Goal: Information Seeking & Learning: Learn about a topic

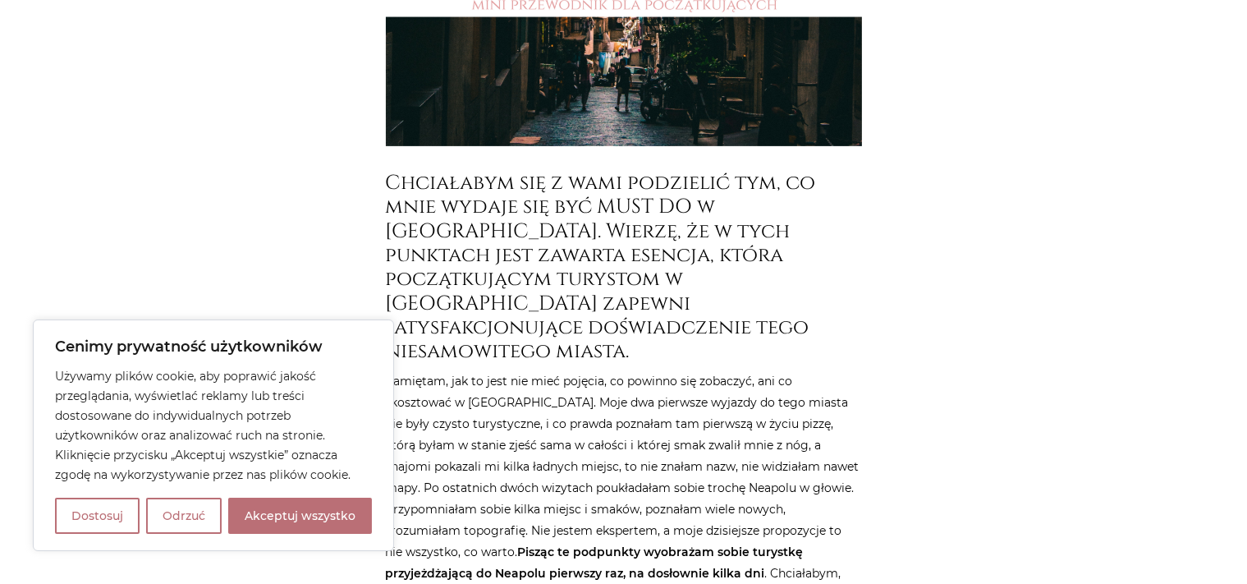
scroll to position [693, 0]
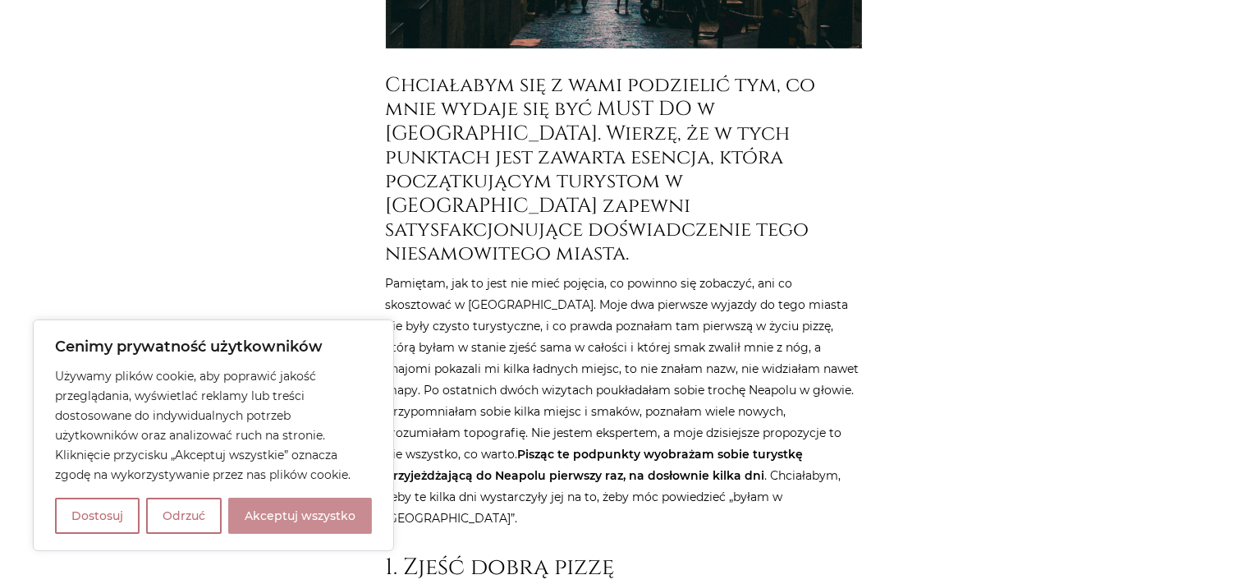
click at [271, 516] on button "Akceptuj wszystko" at bounding box center [300, 516] width 144 height 36
checkbox input "true"
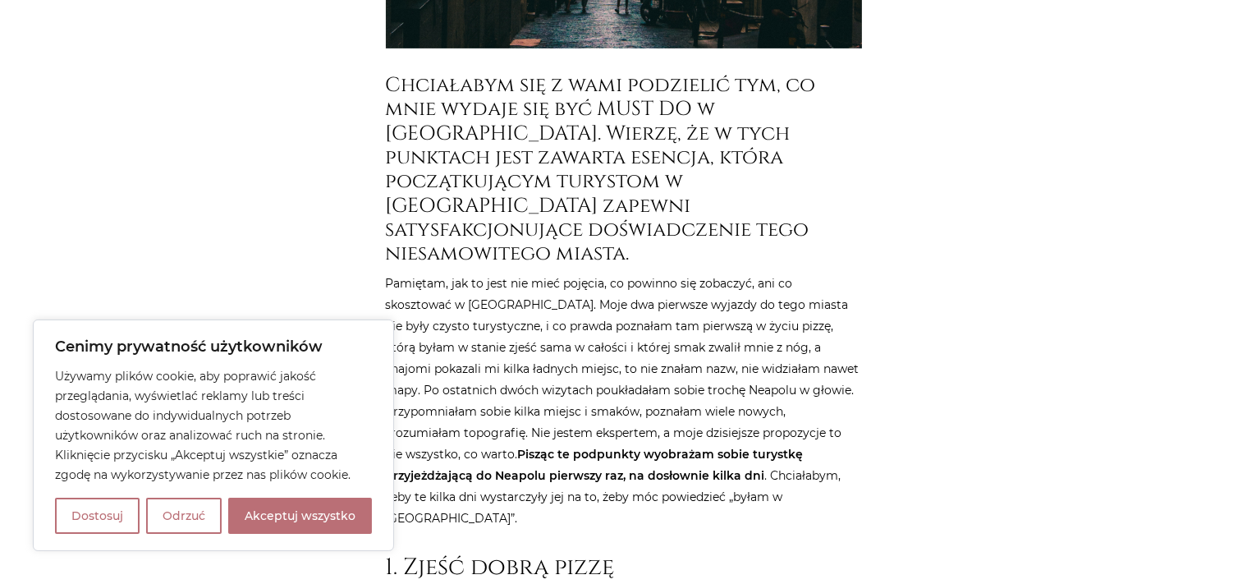
checkbox input "true"
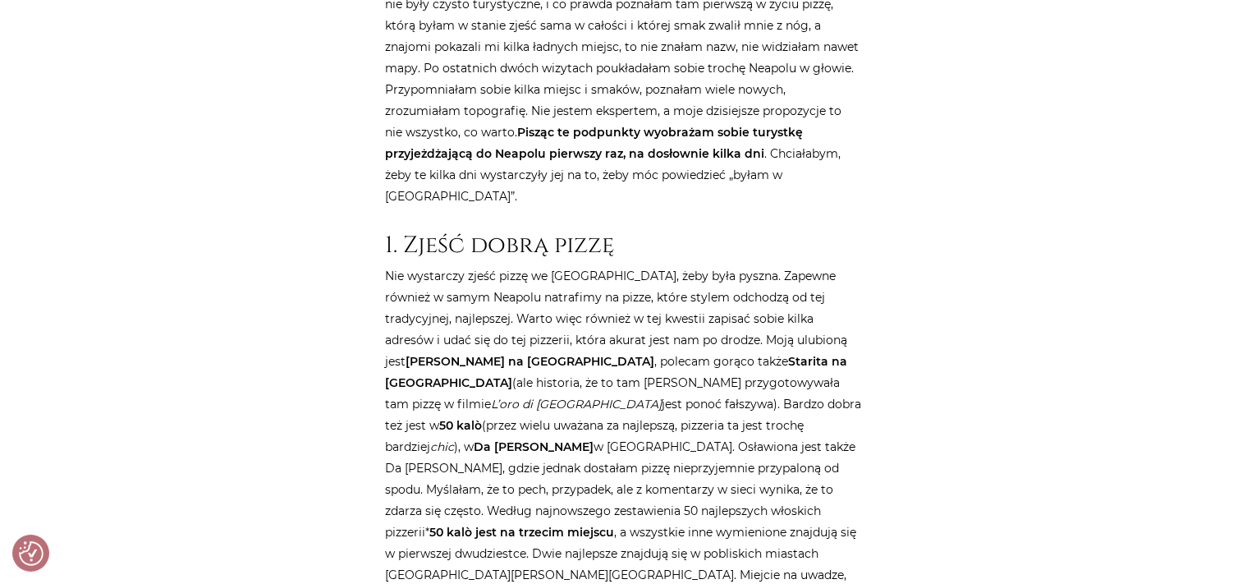
scroll to position [1040, 0]
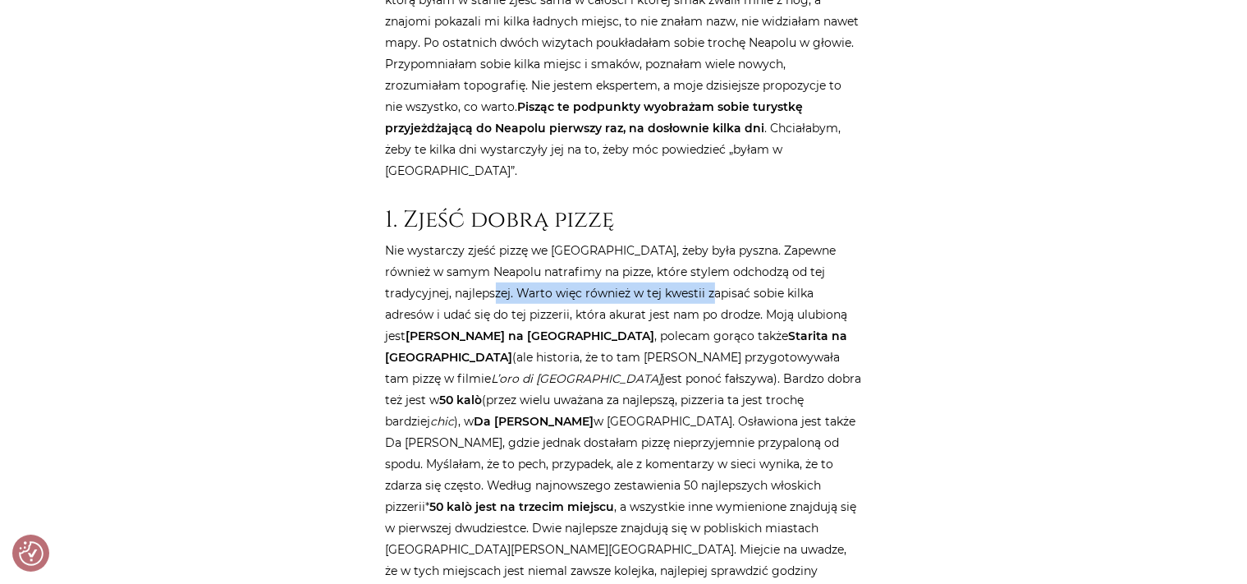
drag, startPoint x: 475, startPoint y: 186, endPoint x: 696, endPoint y: 194, distance: 221.8
click at [696, 240] on p "Nie wystarczy zjeść pizzę we [GEOGRAPHIC_DATA], żeby była pyszna. Zapewne równi…" at bounding box center [624, 507] width 476 height 534
drag, startPoint x: 561, startPoint y: 204, endPoint x: 654, endPoint y: 209, distance: 93.7
click at [654, 240] on p "Nie wystarczy zjeść pizzę we [GEOGRAPHIC_DATA], żeby była pyszna. Zapewne równi…" at bounding box center [624, 507] width 476 height 534
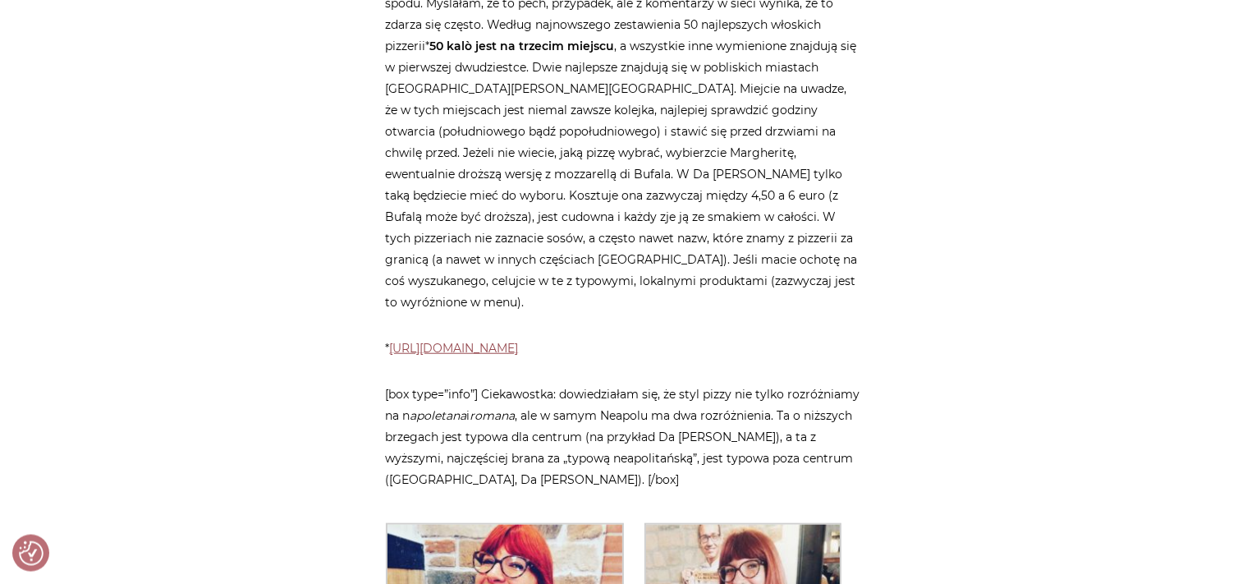
scroll to position [1474, 0]
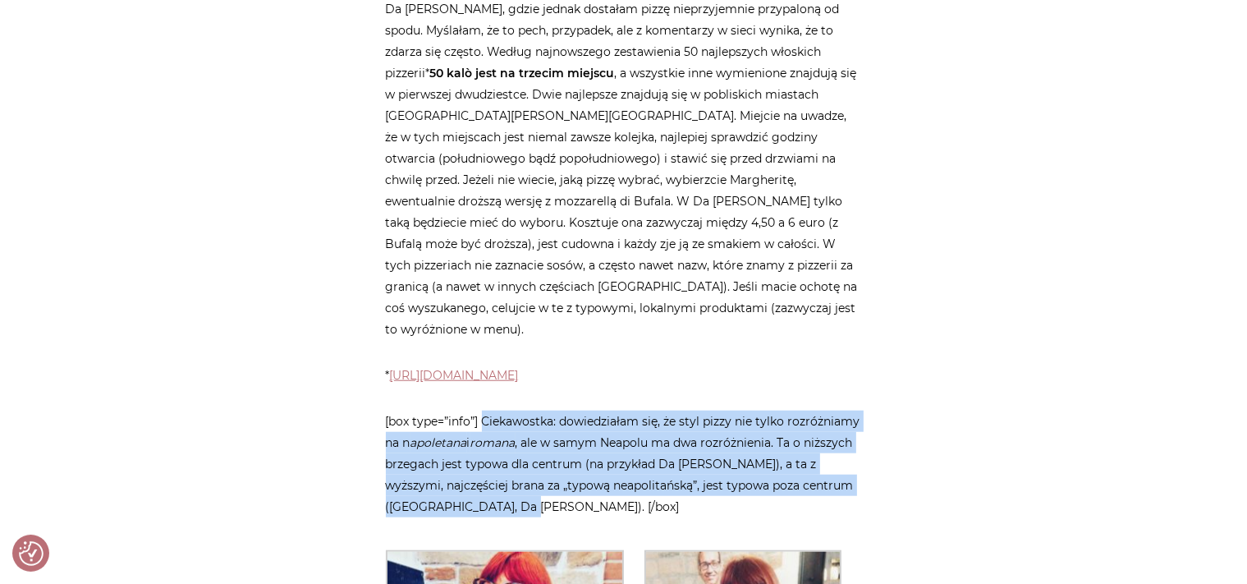
drag, startPoint x: 483, startPoint y: 299, endPoint x: 865, endPoint y: 377, distance: 390.5
copy p "Ciekawostka: dowiedziałam się, że styl pizzy nie tylko rozróżniamy na n apoleta…"
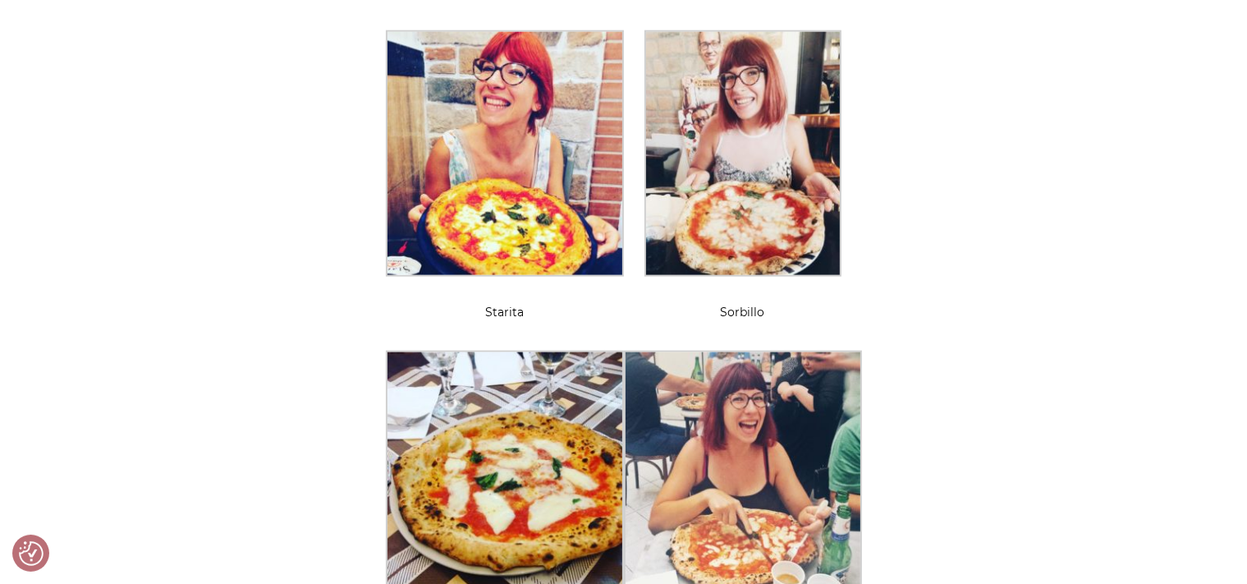
scroll to position [2427, 0]
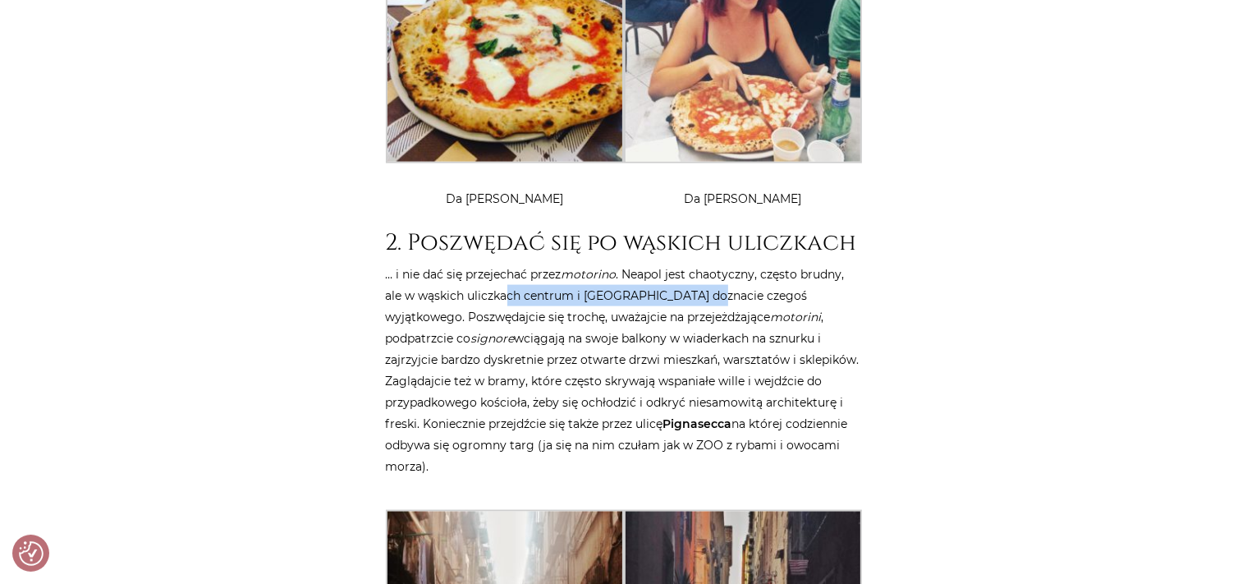
drag, startPoint x: 506, startPoint y: 169, endPoint x: 702, endPoint y: 172, distance: 196.3
click at [702, 264] on p "… i nie dać się przejechać przez motorino . Neapol jest chaotyczny, często brud…" at bounding box center [624, 370] width 476 height 213
click at [575, 264] on p "… i nie dać się przejechać przez motorino . Neapol jest chaotyczny, często brud…" at bounding box center [624, 370] width 476 height 213
drag, startPoint x: 645, startPoint y: 182, endPoint x: 730, endPoint y: 184, distance: 84.6
click at [730, 264] on p "… i nie dać się przejechać przez motorino . Neapol jest chaotyczny, często brud…" at bounding box center [624, 370] width 476 height 213
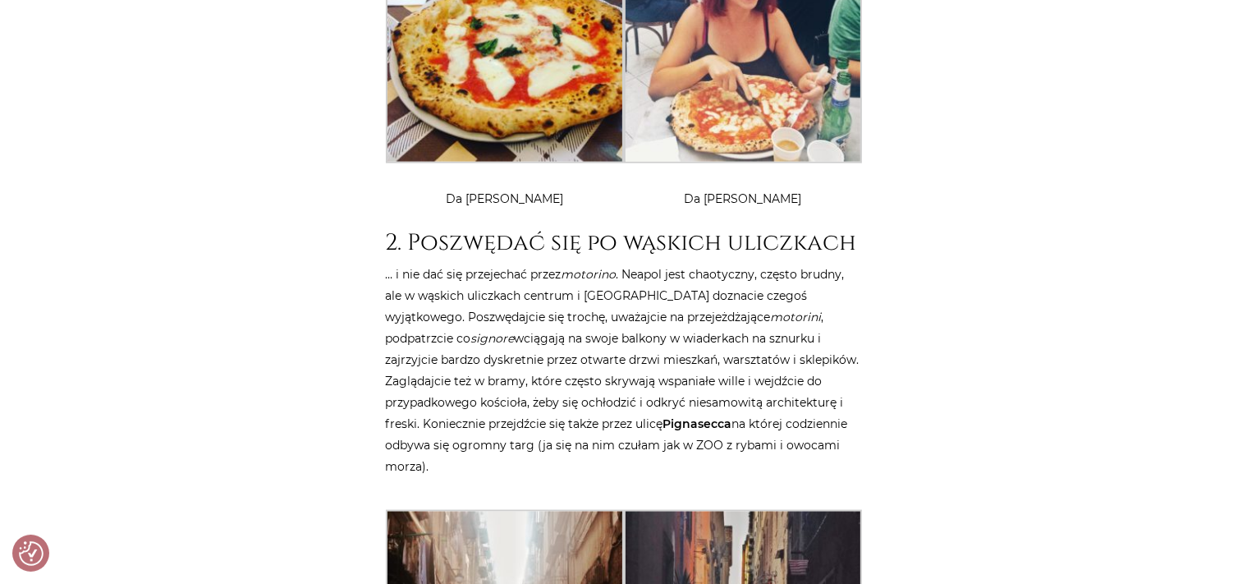
drag, startPoint x: 535, startPoint y: 211, endPoint x: 632, endPoint y: 210, distance: 96.9
click at [632, 264] on p "… i nie dać się przejechać przez motorino . Neapol jest chaotyczny, często brud…" at bounding box center [624, 370] width 476 height 213
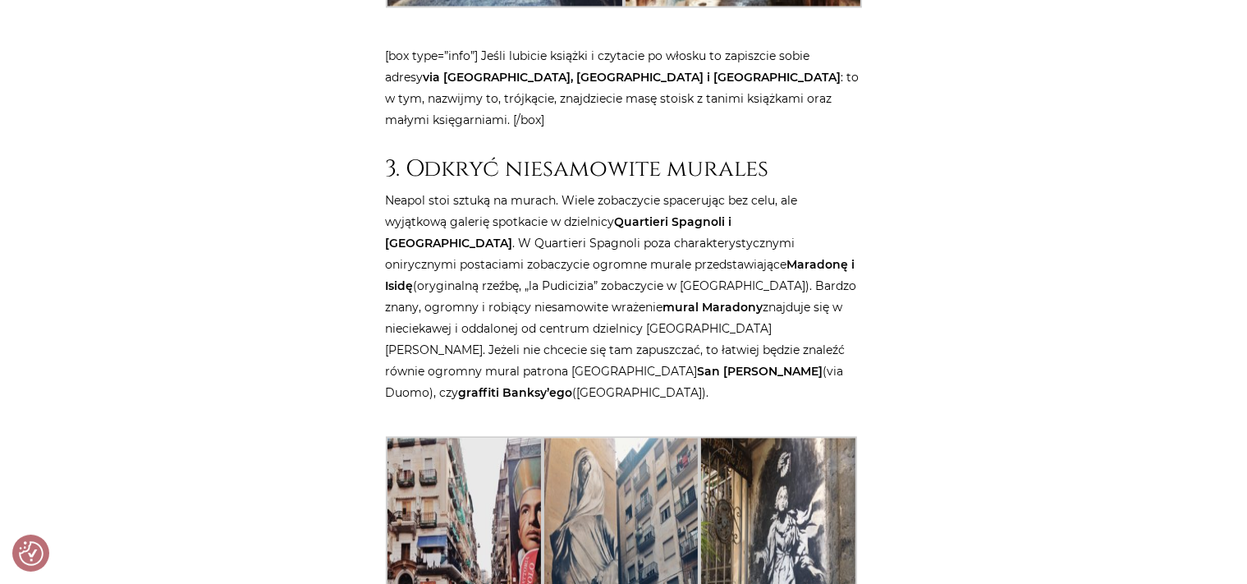
scroll to position [3381, 0]
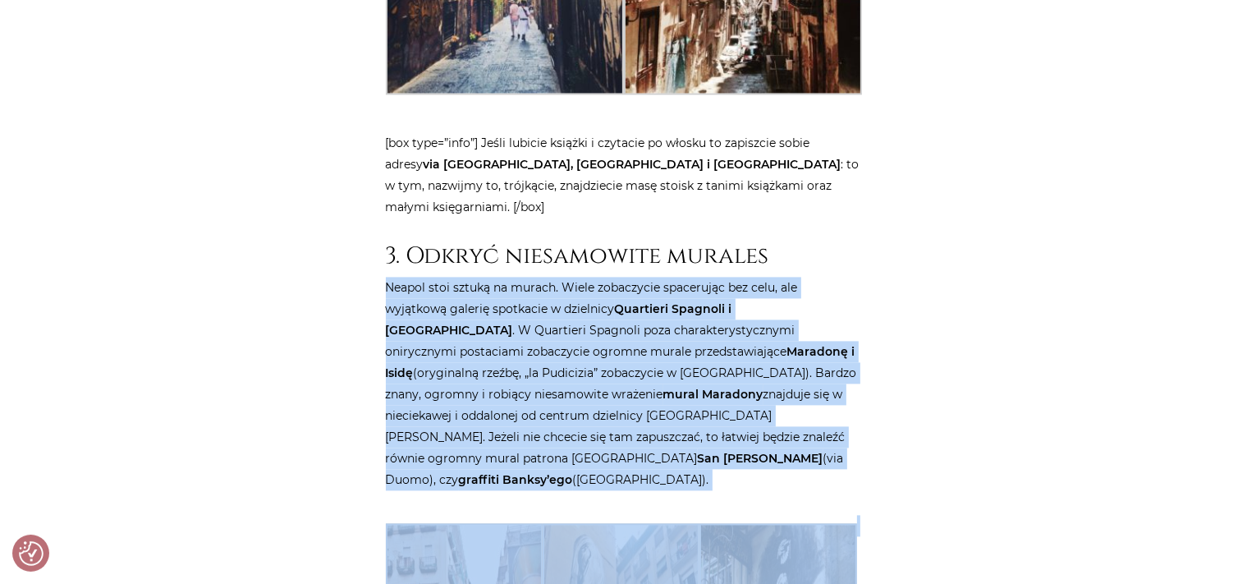
drag, startPoint x: 383, startPoint y: 161, endPoint x: 335, endPoint y: 235, distance: 87.9
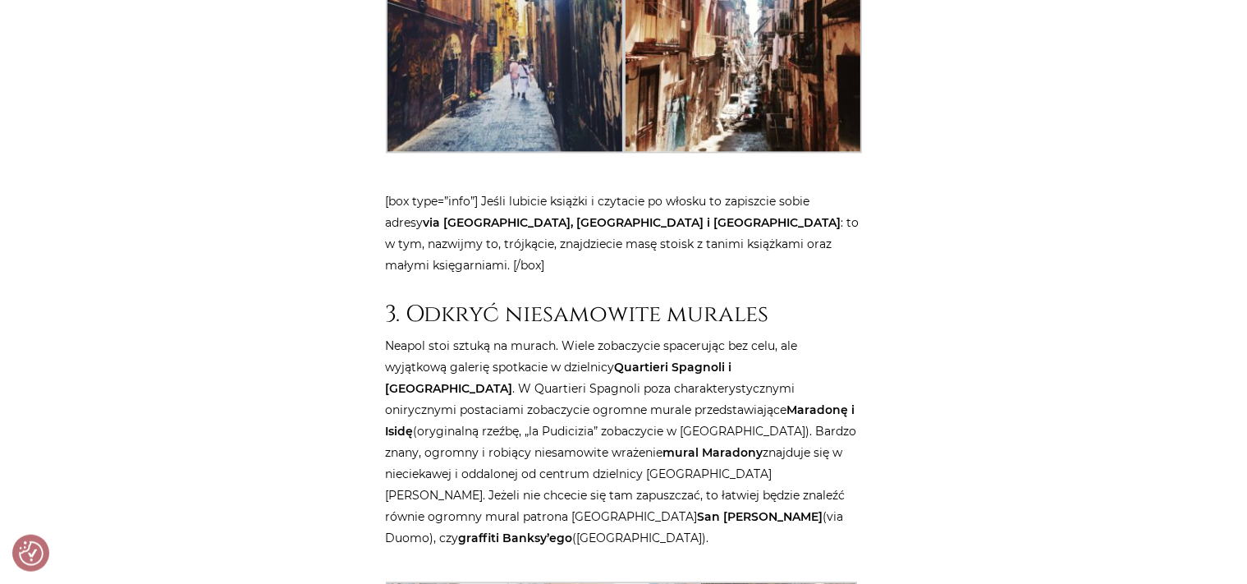
scroll to position [3294, 0]
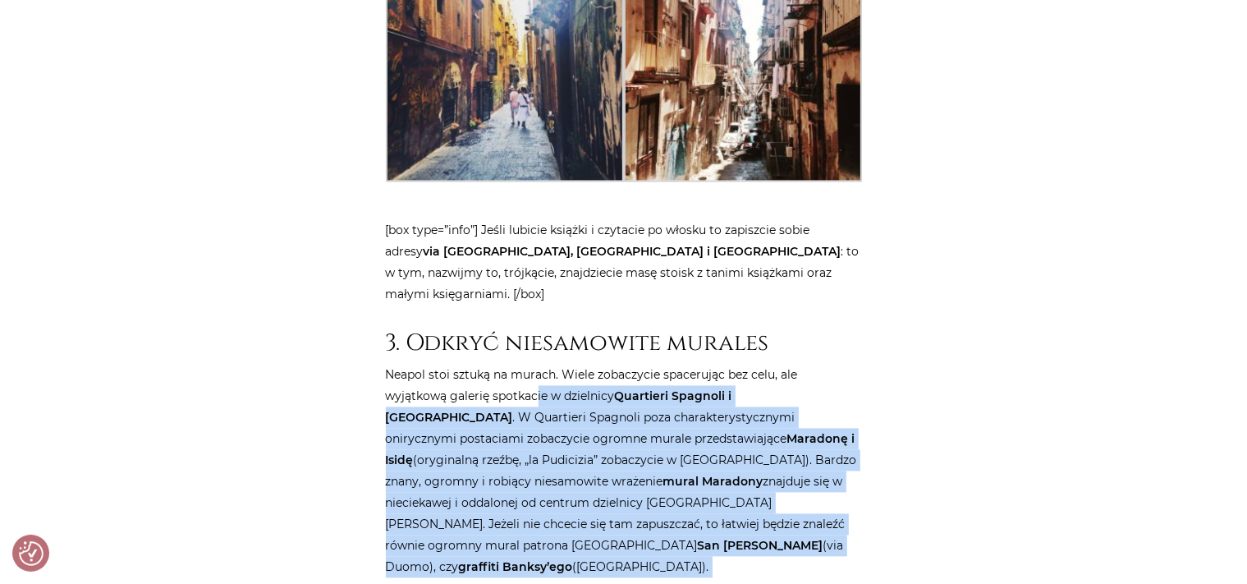
drag, startPoint x: 369, startPoint y: 244, endPoint x: 394, endPoint y: 252, distance: 26.0
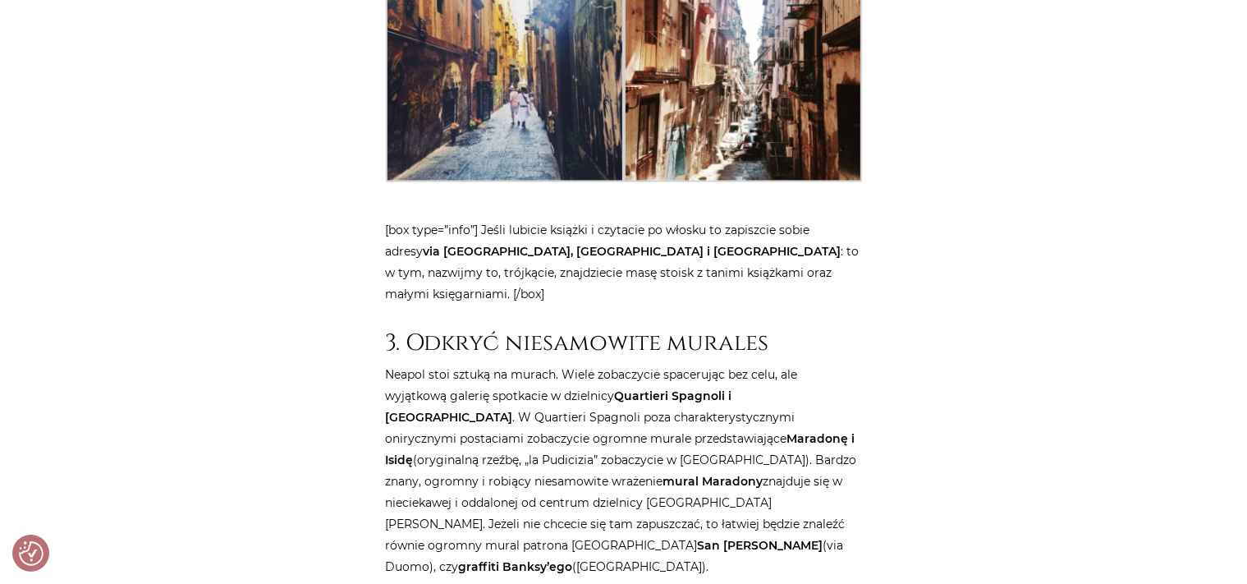
drag, startPoint x: 390, startPoint y: 241, endPoint x: 605, endPoint y: 406, distance: 270.6
click at [655, 420] on p "Neapol stoi sztuką na murach. Wiele zobaczycie spacerując bez celu, ale wyjątko…" at bounding box center [624, 470] width 476 height 213
copy p "Neapol stoi sztuką na murach. Wiele zobaczycie spacerując bez celu, ale wyjątko…"
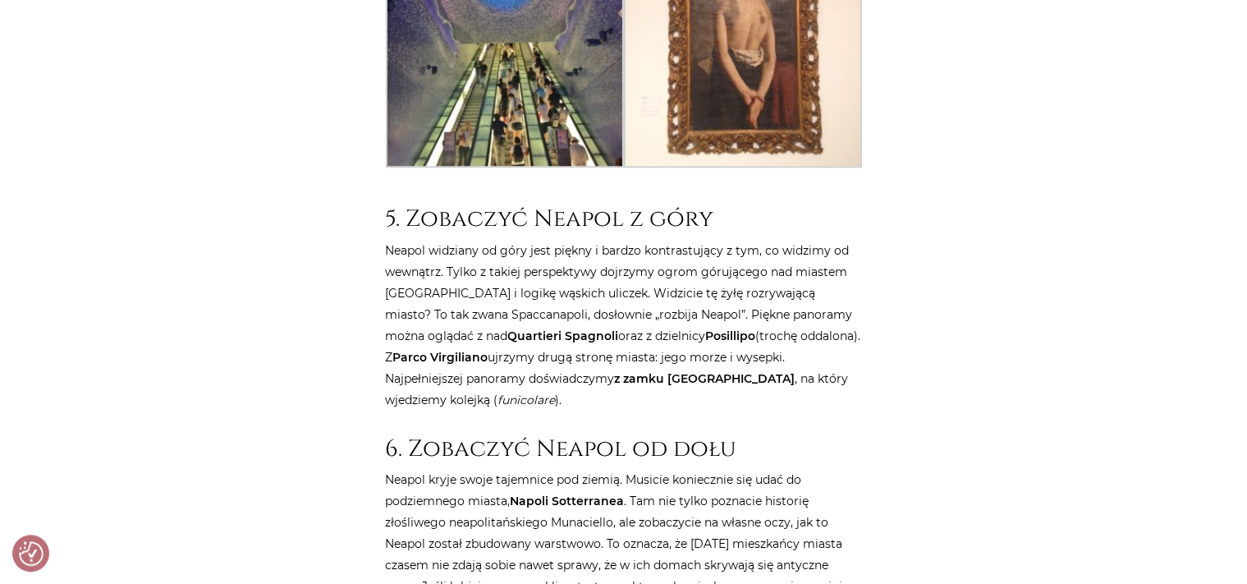
scroll to position [4595, 0]
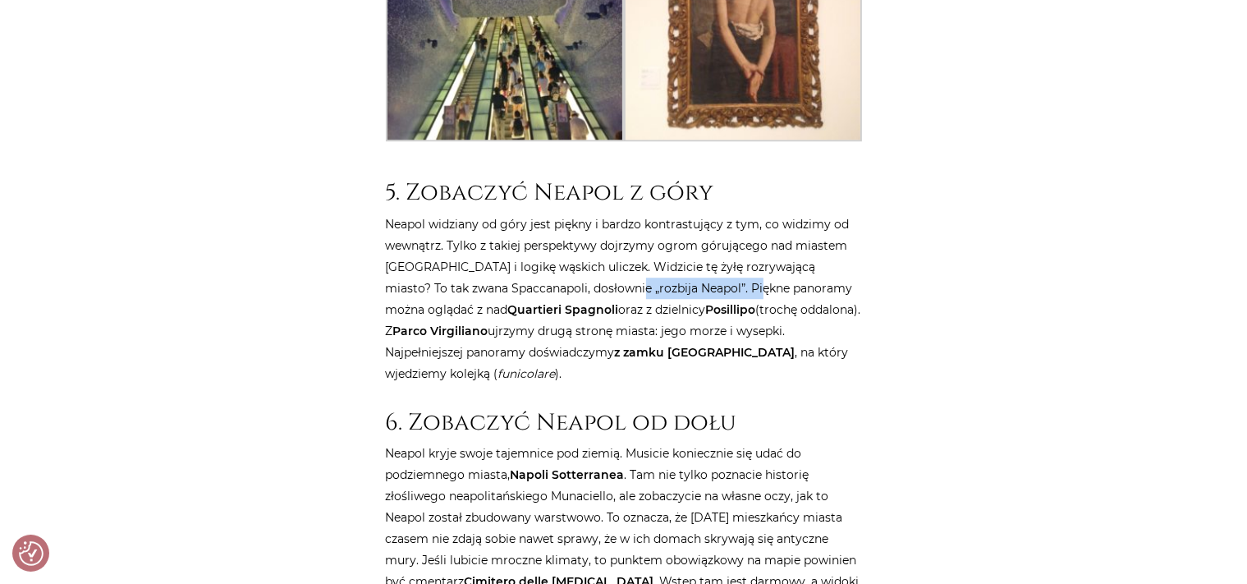
drag, startPoint x: 599, startPoint y: 140, endPoint x: 722, endPoint y: 140, distance: 122.3
click at [722, 213] on p "Neapol widziany od góry jest piękny i bardzo kontrastujący z tym, co widzimy od…" at bounding box center [624, 298] width 476 height 171
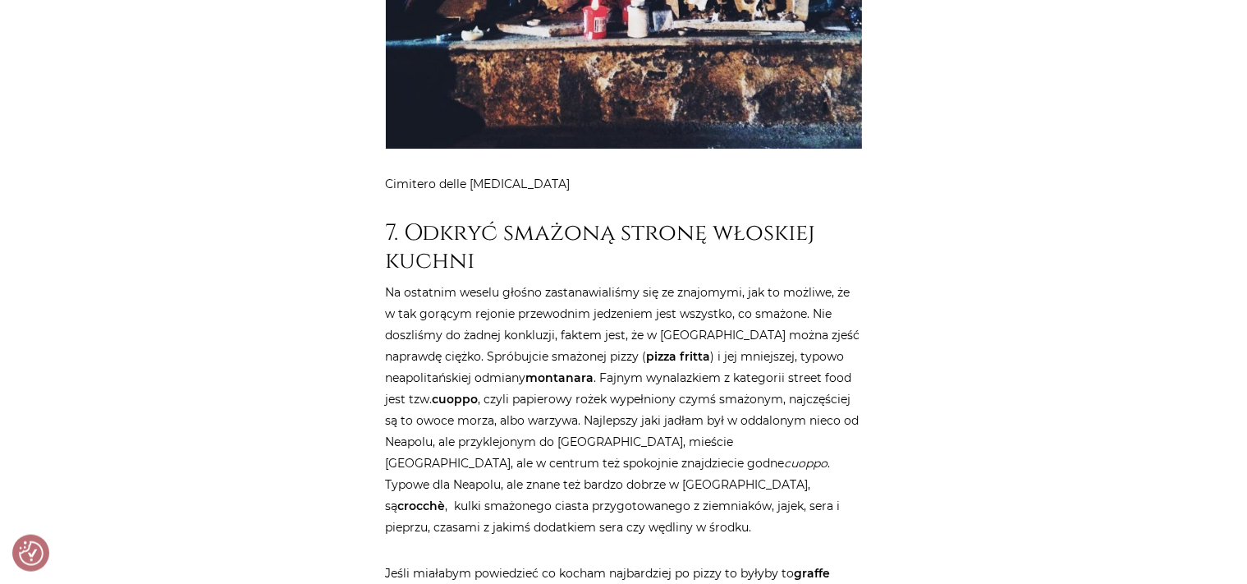
scroll to position [5636, 0]
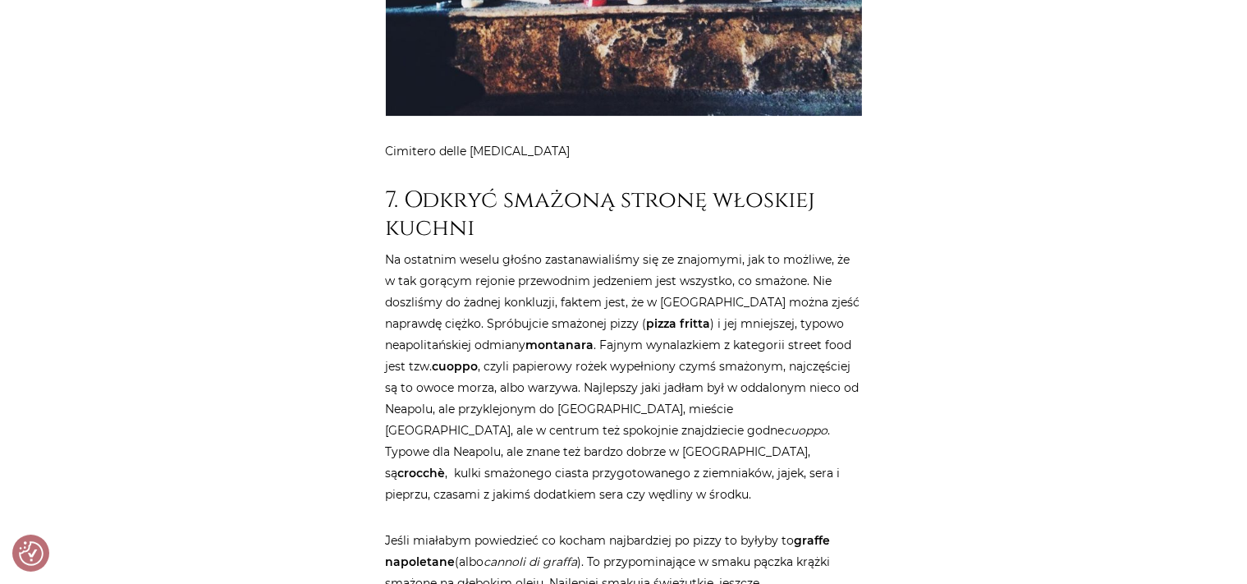
drag, startPoint x: 506, startPoint y: 222, endPoint x: 741, endPoint y: 222, distance: 235.7
click at [741, 249] on p "Na ostatnim weselu głośno zastanawialiśmy się ze znajomymi, jak to możliwe, że …" at bounding box center [624, 377] width 476 height 256
drag, startPoint x: 677, startPoint y: 242, endPoint x: 788, endPoint y: 241, distance: 111.7
click at [788, 249] on p "Na ostatnim weselu głośno zastanawialiśmy się ze znajomymi, jak to możliwe, że …" at bounding box center [624, 377] width 476 height 256
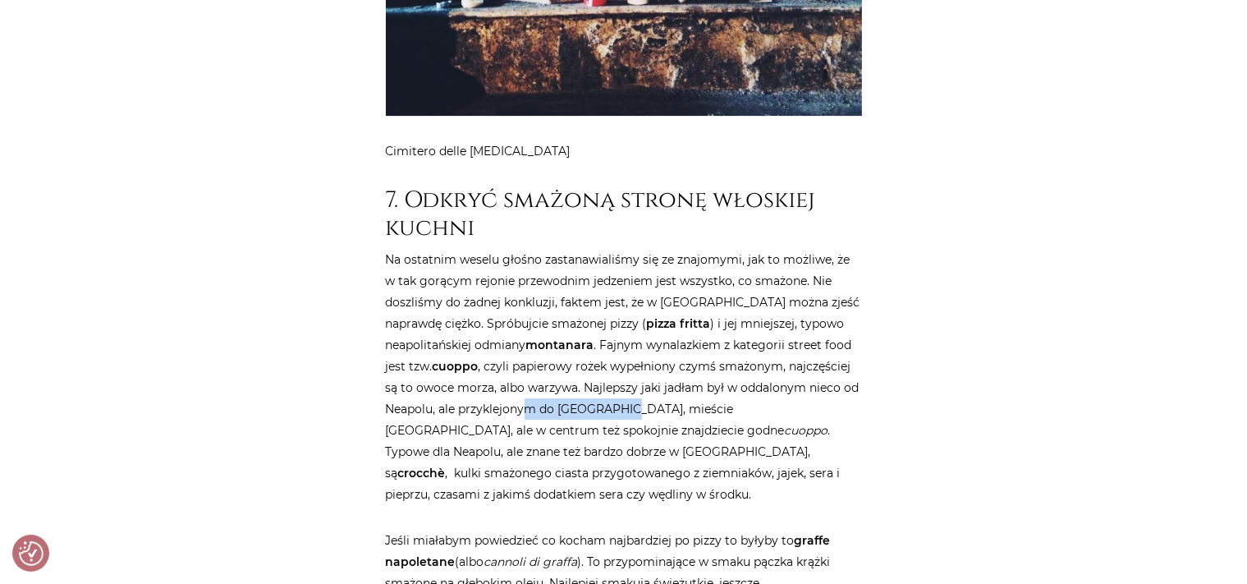
drag, startPoint x: 525, startPoint y: 262, endPoint x: 624, endPoint y: 261, distance: 99.4
click at [624, 261] on p "Na ostatnim weselu głośno zastanawialiśmy się ze znajomymi, jak to możliwe, że …" at bounding box center [624, 377] width 476 height 256
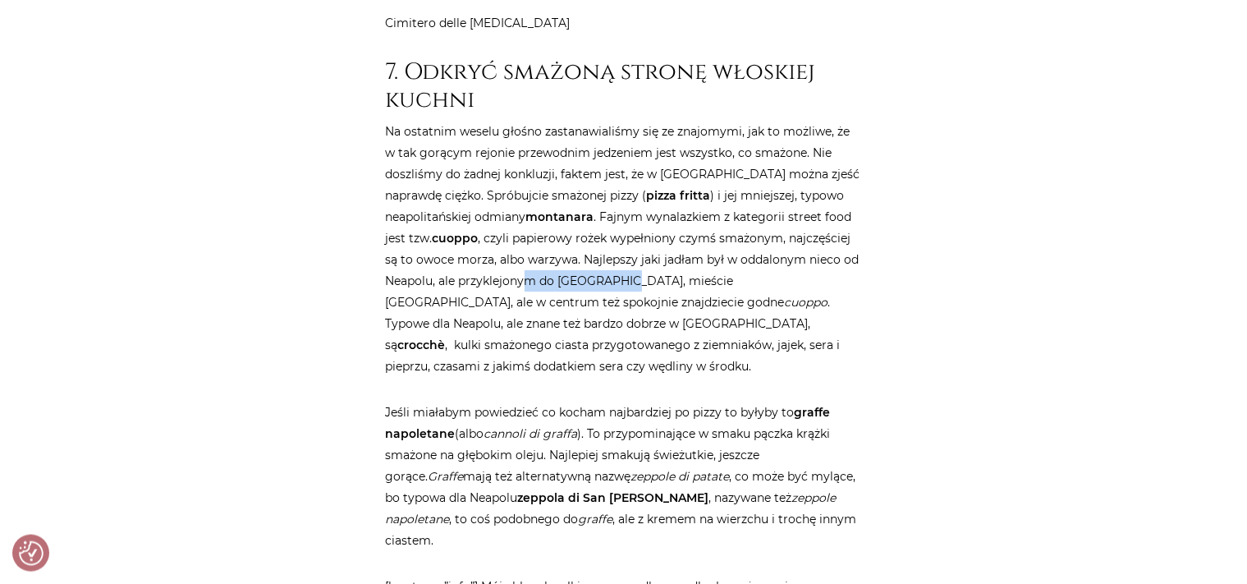
scroll to position [5809, 0]
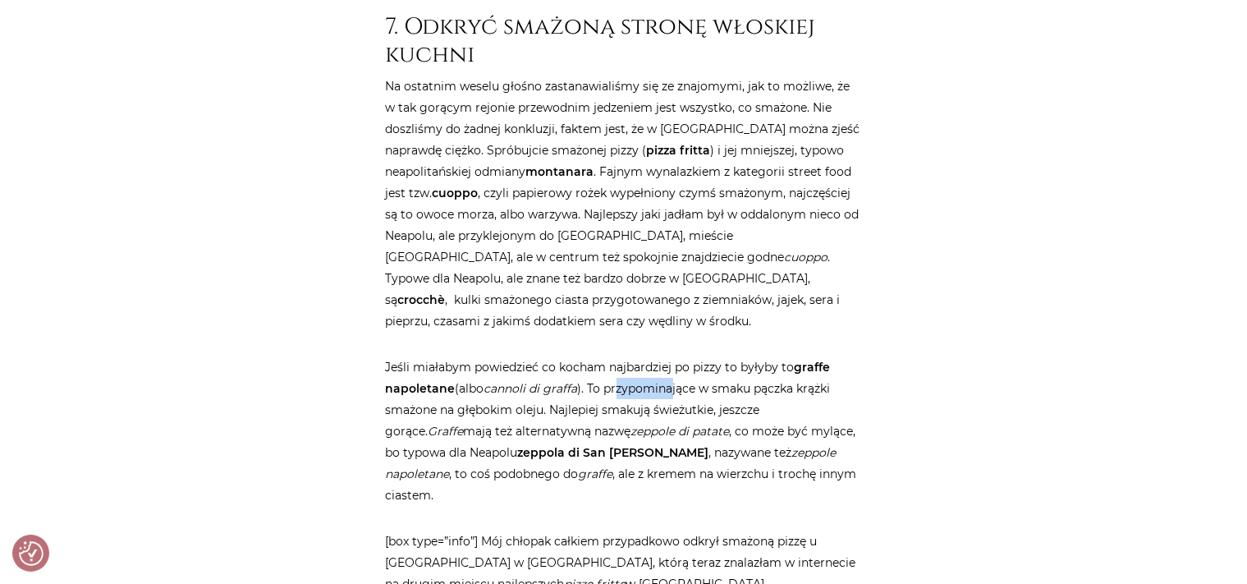
drag, startPoint x: 619, startPoint y: 241, endPoint x: 673, endPoint y: 241, distance: 54.2
click at [673, 356] on p "Jeśli miałabym powiedzieć co kocham najbardziej po pizzy to byłyby to graffe na…" at bounding box center [624, 430] width 476 height 149
drag, startPoint x: 432, startPoint y: 262, endPoint x: 497, endPoint y: 263, distance: 64.9
click at [497, 356] on p "Jeśli miałabym powiedzieć co kocham najbardziej po pizzy to byłyby to graffe na…" at bounding box center [624, 430] width 476 height 149
drag, startPoint x: 470, startPoint y: 286, endPoint x: 595, endPoint y: 288, distance: 124.8
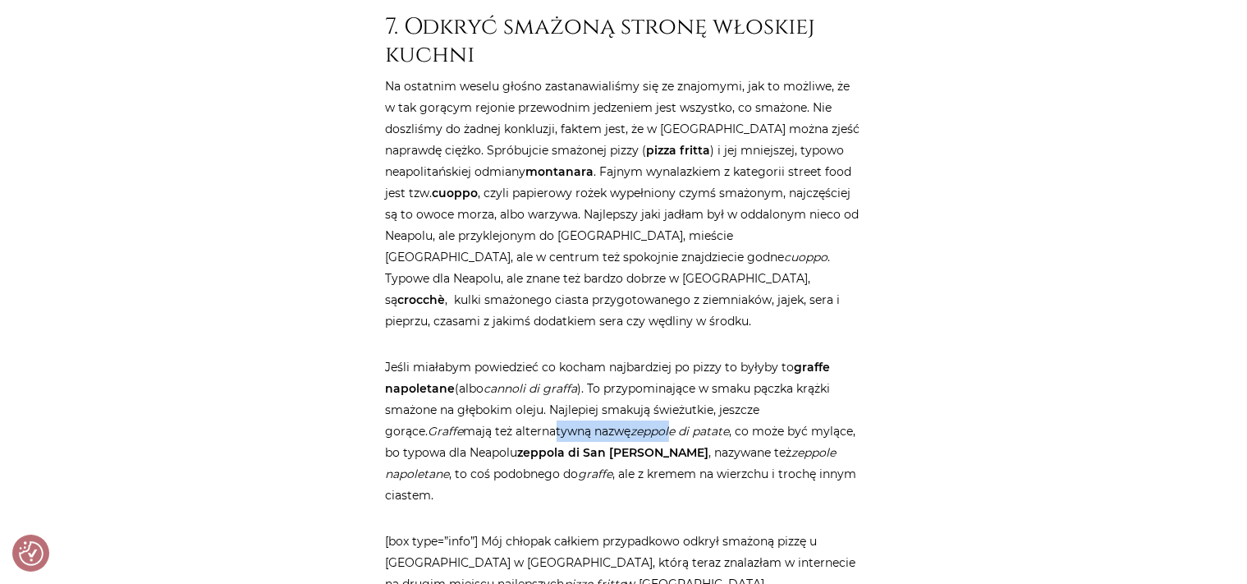
click at [595, 356] on p "Jeśli miałabym powiedzieć co kocham najbardziej po pizzy to byłyby to graffe na…" at bounding box center [624, 430] width 476 height 149
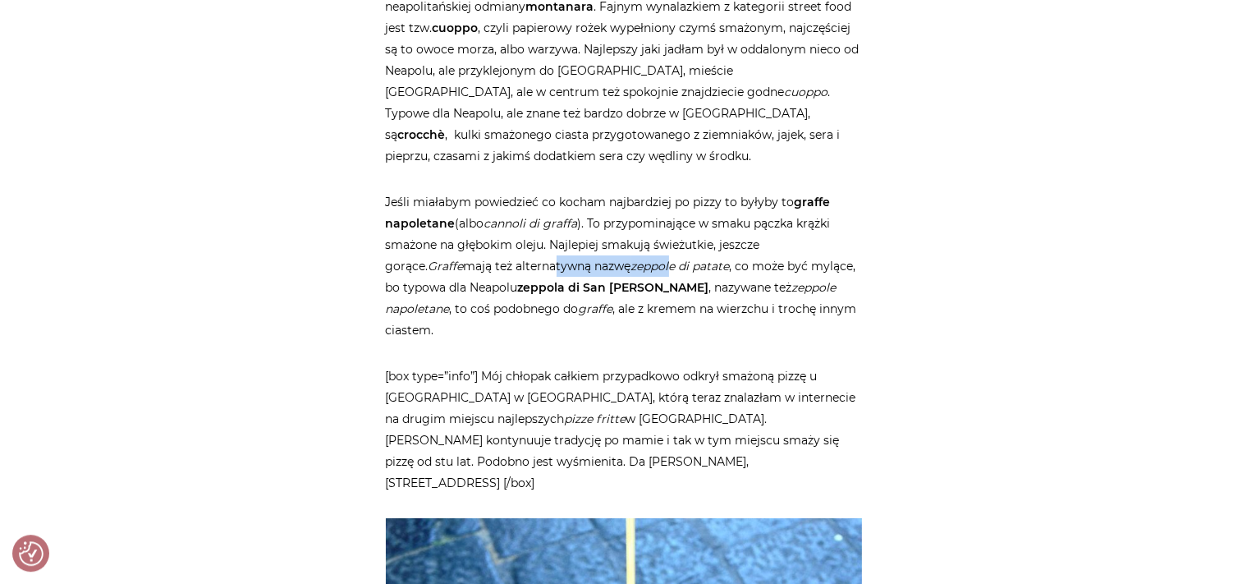
scroll to position [5982, 0]
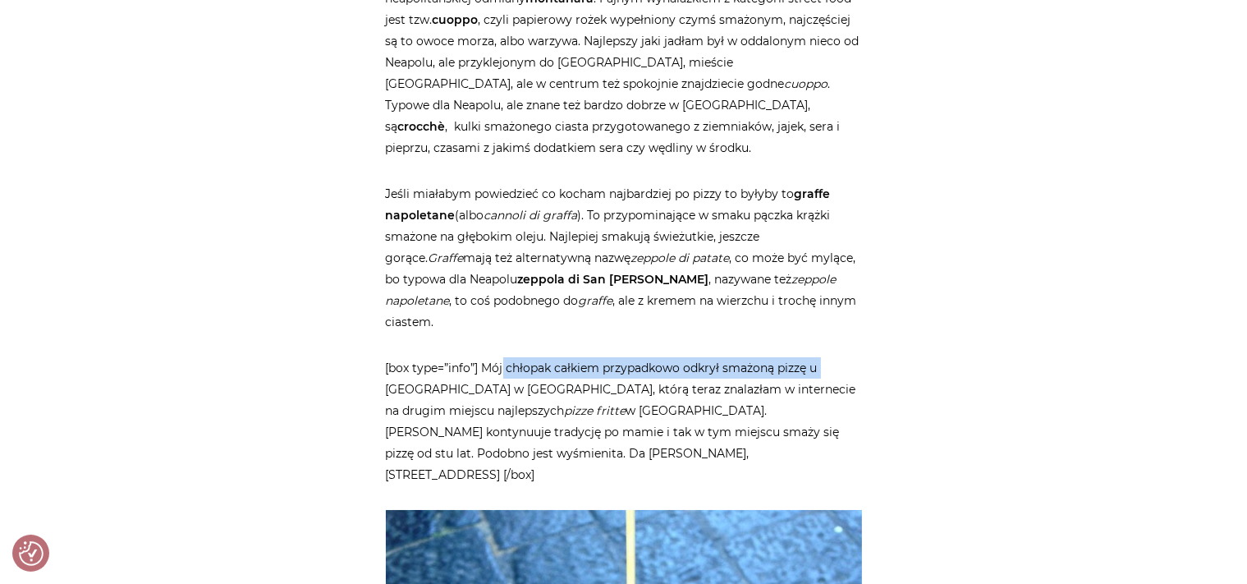
drag, startPoint x: 505, startPoint y: 200, endPoint x: 844, endPoint y: 199, distance: 339.1
click at [844, 357] on p "[box type=”info”] Mój chłopak całkiem przypadkowo odkrył smażoną pizzę u [GEOGR…" at bounding box center [624, 421] width 476 height 128
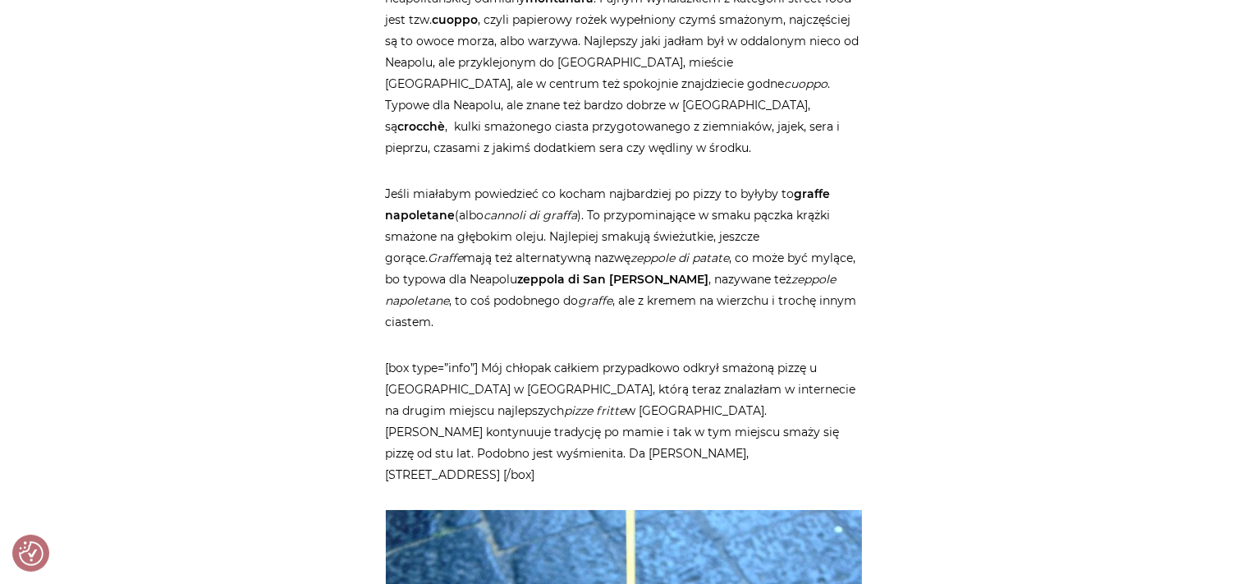
click at [821, 357] on p "[box type=”info”] Mój chłopak całkiem przypadkowo odkrył smażoną pizzę u [GEOGR…" at bounding box center [624, 421] width 476 height 128
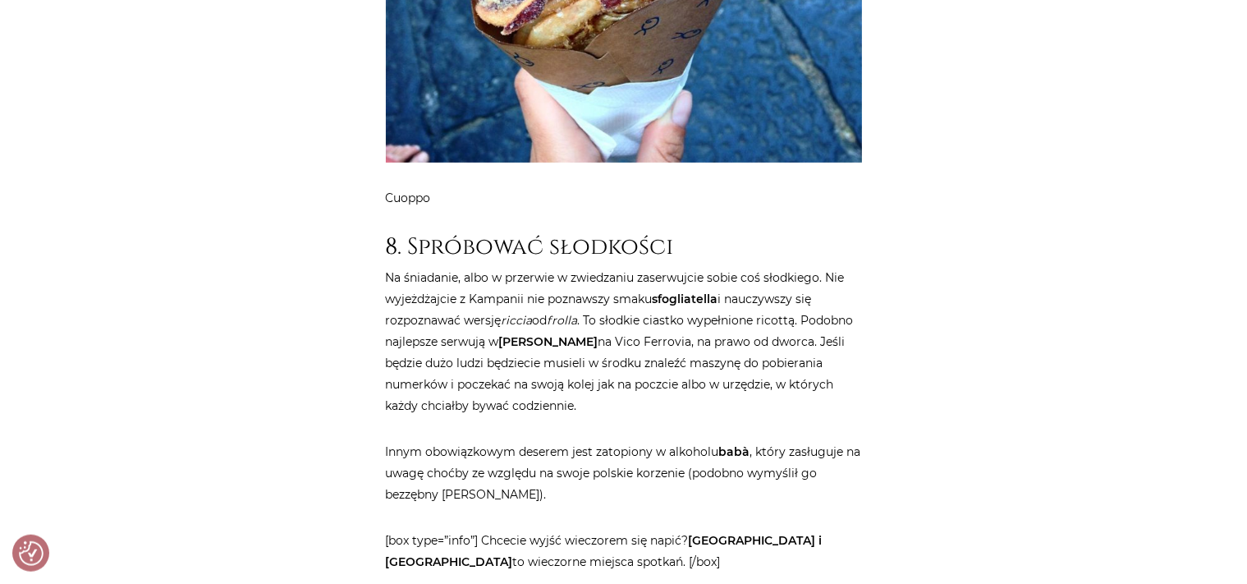
scroll to position [6850, 0]
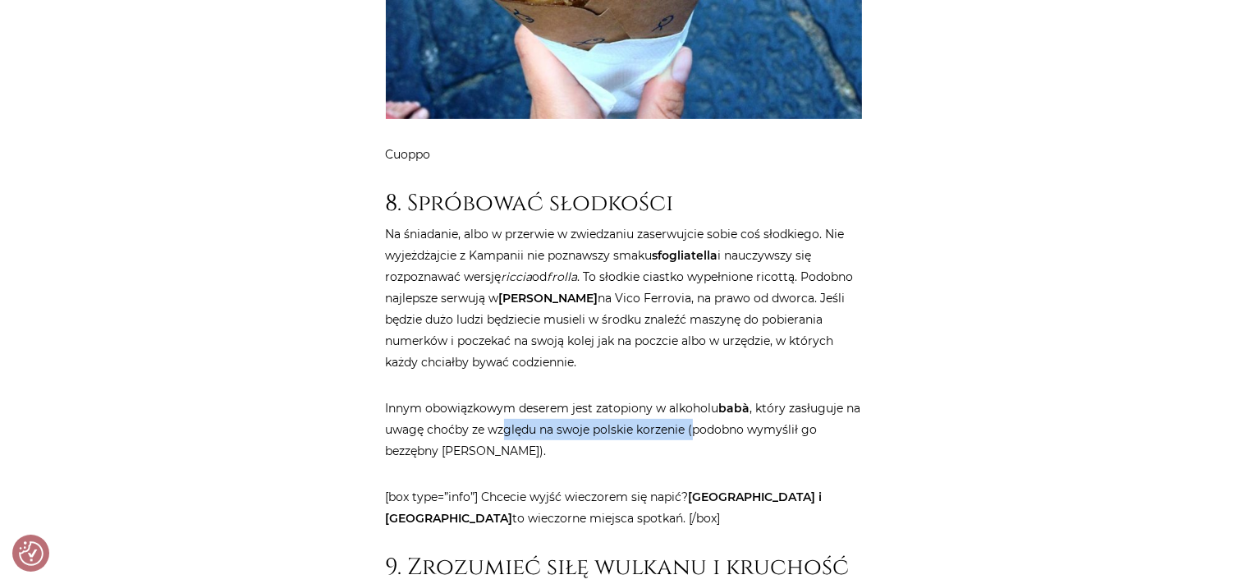
drag, startPoint x: 507, startPoint y: 240, endPoint x: 695, endPoint y: 241, distance: 187.2
click at [695, 397] on p "[PERSON_NAME] obowiązkowym deserem jest zatopiony w alkoholu babà , który zasłu…" at bounding box center [624, 429] width 476 height 64
drag, startPoint x: 446, startPoint y: 261, endPoint x: 530, endPoint y: 264, distance: 84.6
click at [530, 397] on p "[PERSON_NAME] obowiązkowym deserem jest zatopiony w alkoholu babà , który zasłu…" at bounding box center [624, 429] width 476 height 64
drag, startPoint x: 511, startPoint y: 302, endPoint x: 602, endPoint y: 305, distance: 91.2
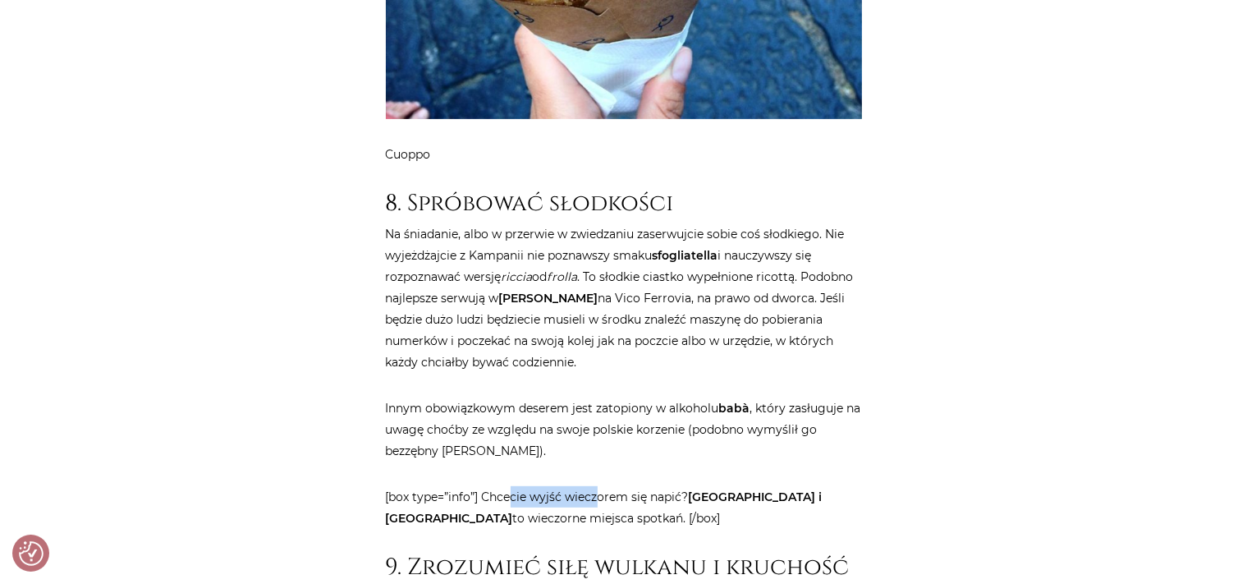
click at [602, 486] on p "[box type=”info”] Chcecie wyjść wieczorem się napić? [GEOGRAPHIC_DATA] i [GEOGR…" at bounding box center [624, 507] width 476 height 43
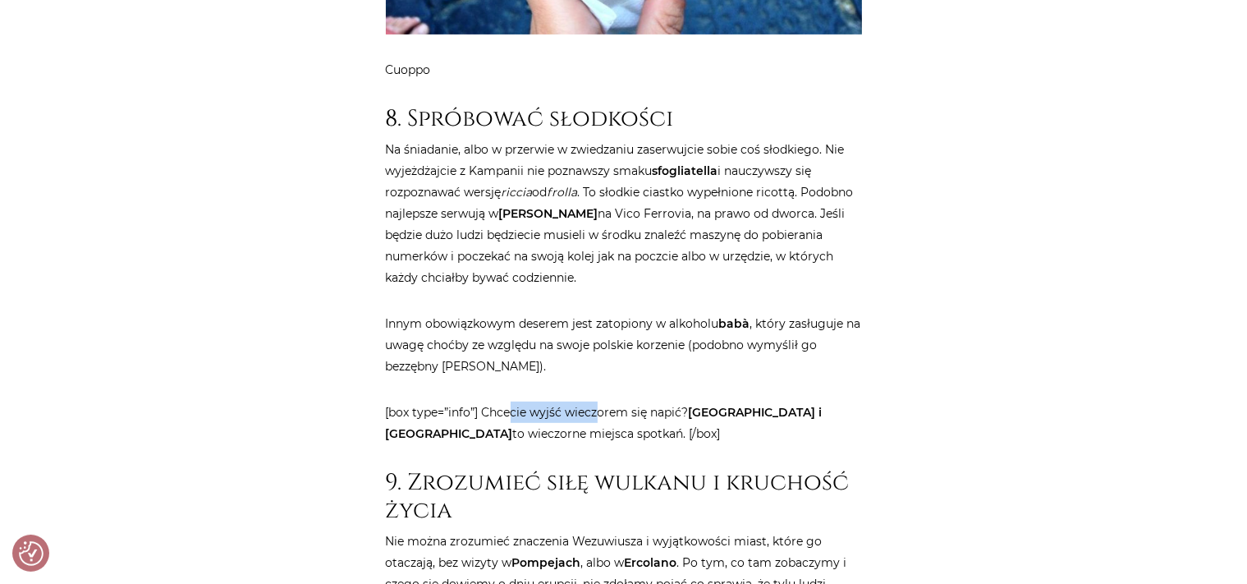
scroll to position [6937, 0]
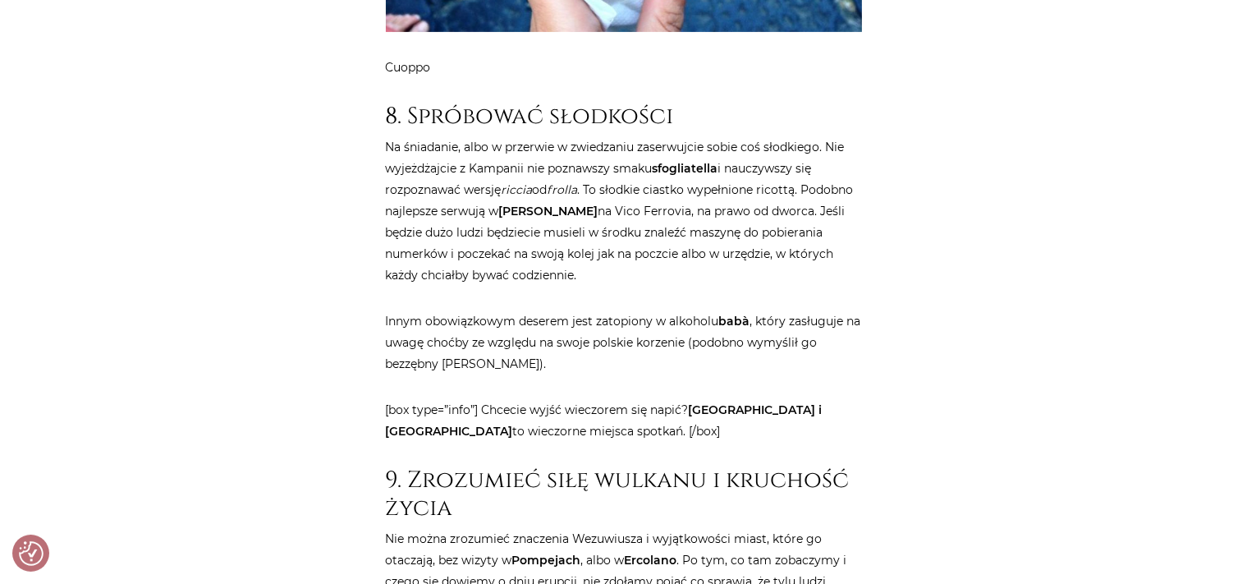
click at [630, 399] on p "[box type=”info”] Chcecie wyjść wieczorem się napić? [GEOGRAPHIC_DATA] i [GEOGR…" at bounding box center [624, 420] width 476 height 43
drag, startPoint x: 693, startPoint y: 219, endPoint x: 465, endPoint y: 252, distance: 230.6
click at [706, 399] on p "[box type=”info”] Chcecie wyjść wieczorem się napić? [GEOGRAPHIC_DATA] i [GEOGR…" at bounding box center [624, 420] width 476 height 43
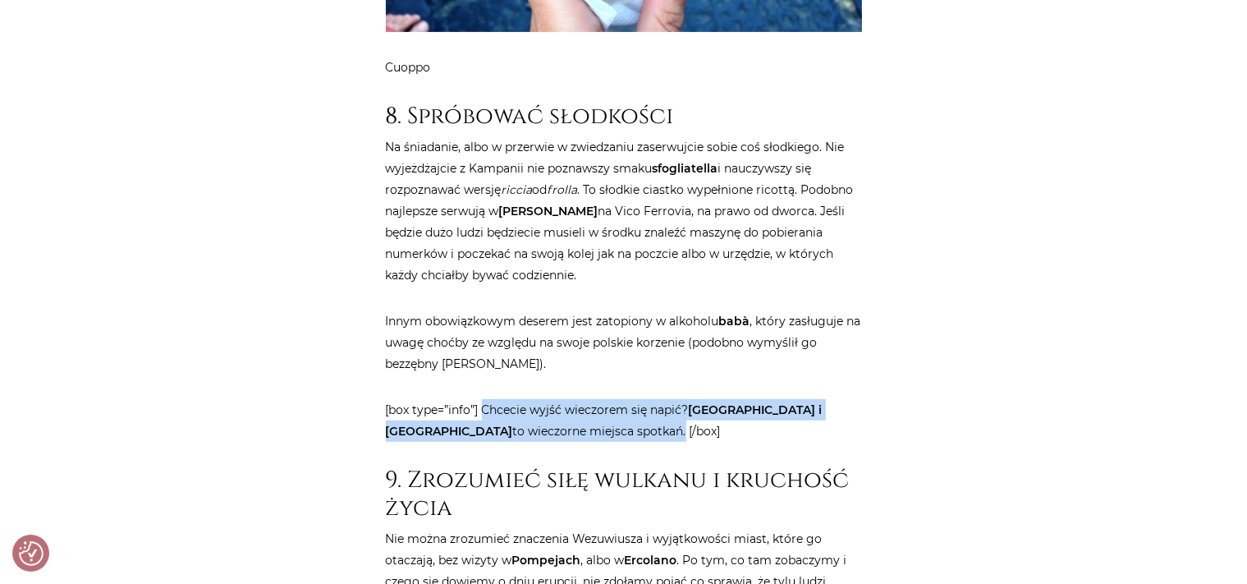
drag, startPoint x: 484, startPoint y: 213, endPoint x: 638, endPoint y: 246, distance: 156.8
click at [638, 399] on p "[box type=”info”] Chcecie wyjść wieczorem się napić? [GEOGRAPHIC_DATA] i [GEOGR…" at bounding box center [624, 420] width 476 height 43
copy p "Chcecie wyjść wieczorem się napić? [GEOGRAPHIC_DATA] i [GEOGRAPHIC_DATA] to wie…"
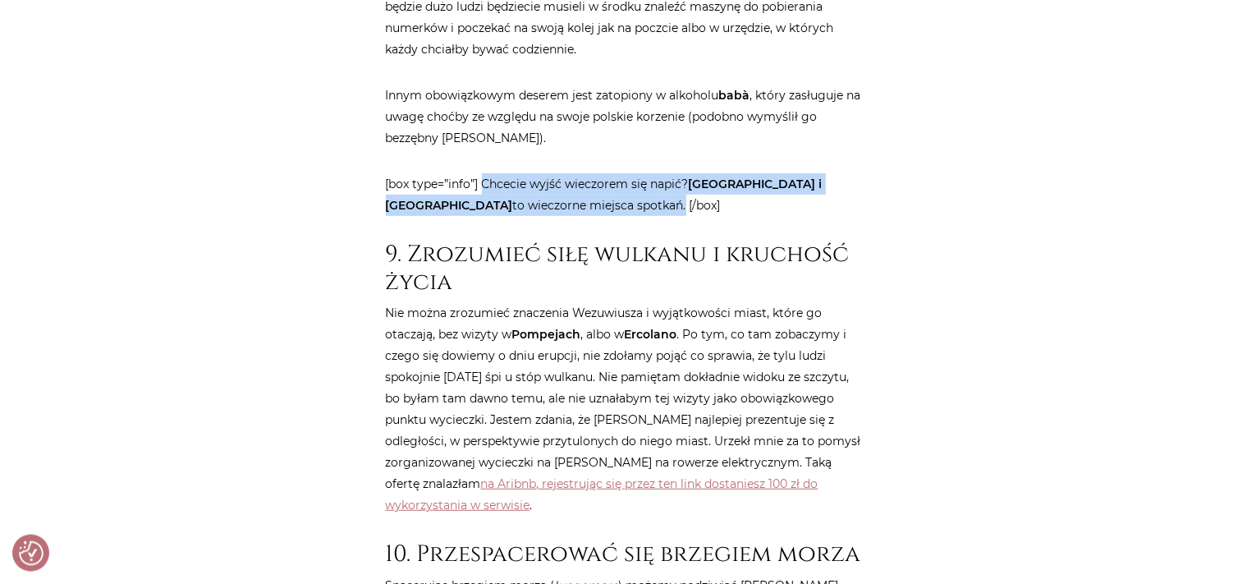
scroll to position [7196, 0]
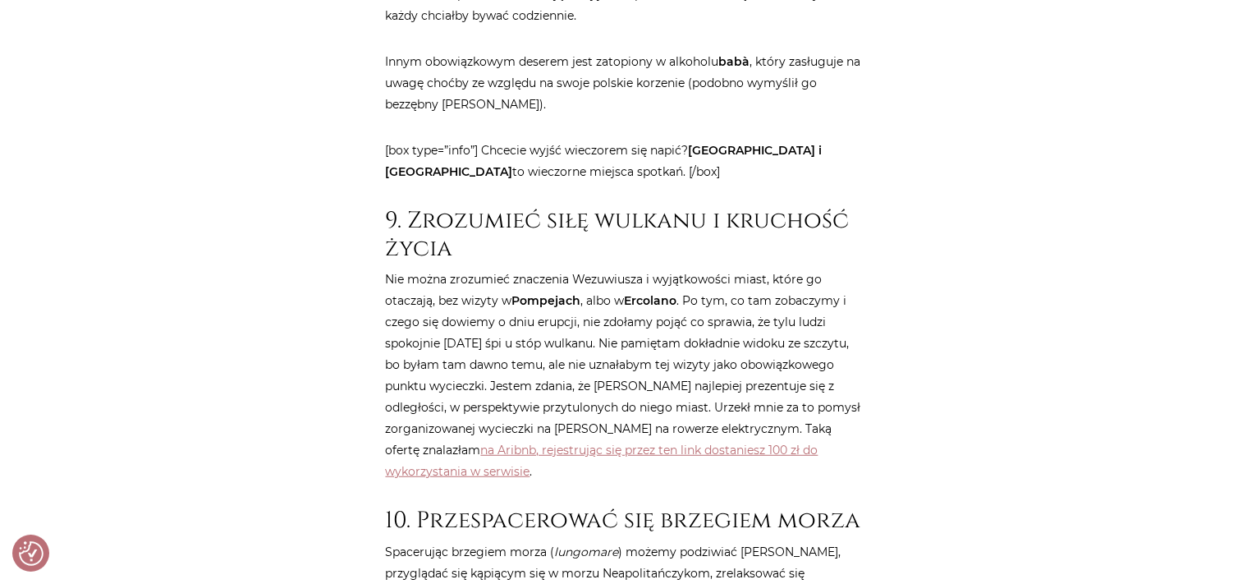
drag, startPoint x: 448, startPoint y: 11, endPoint x: 415, endPoint y: -5, distance: 36.7
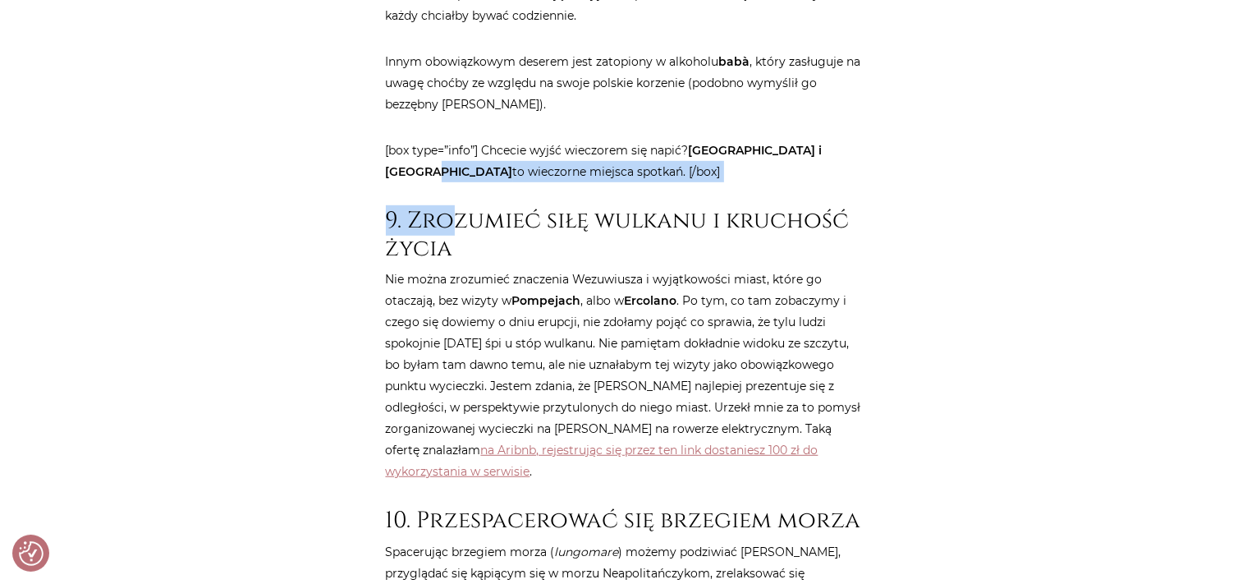
scroll to position [7192, 0]
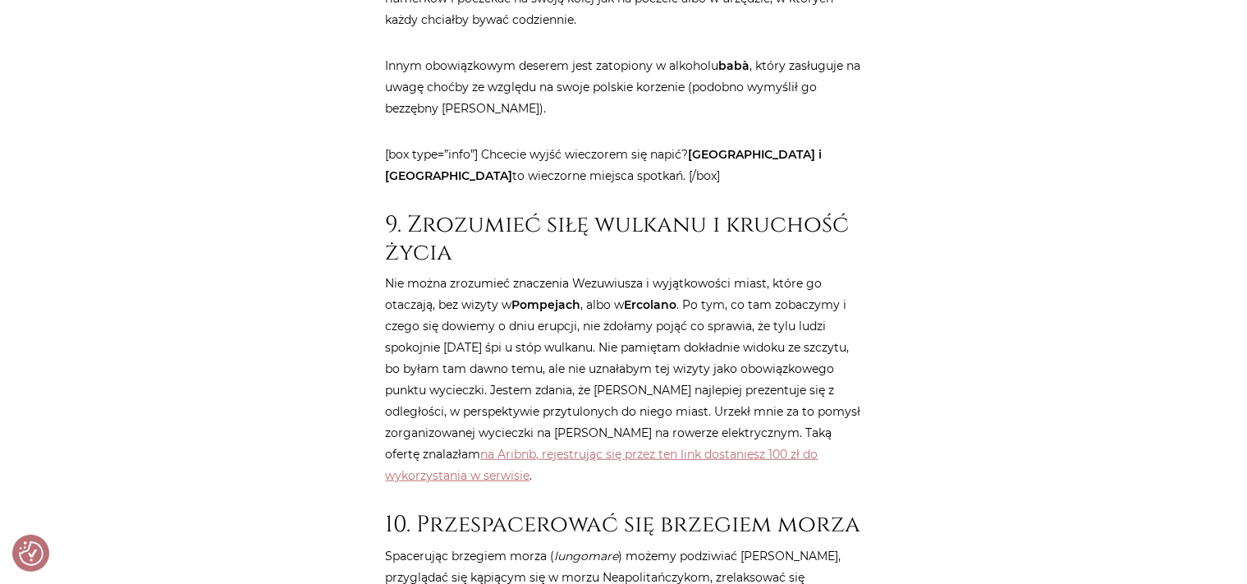
drag, startPoint x: 772, startPoint y: 287, endPoint x: 642, endPoint y: 242, distance: 137.4
click at [769, 289] on p "Nie można zrozumieć znaczenia Wezuwiusza i wyjątkowości miast, które go otaczaj…" at bounding box center [624, 379] width 476 height 213
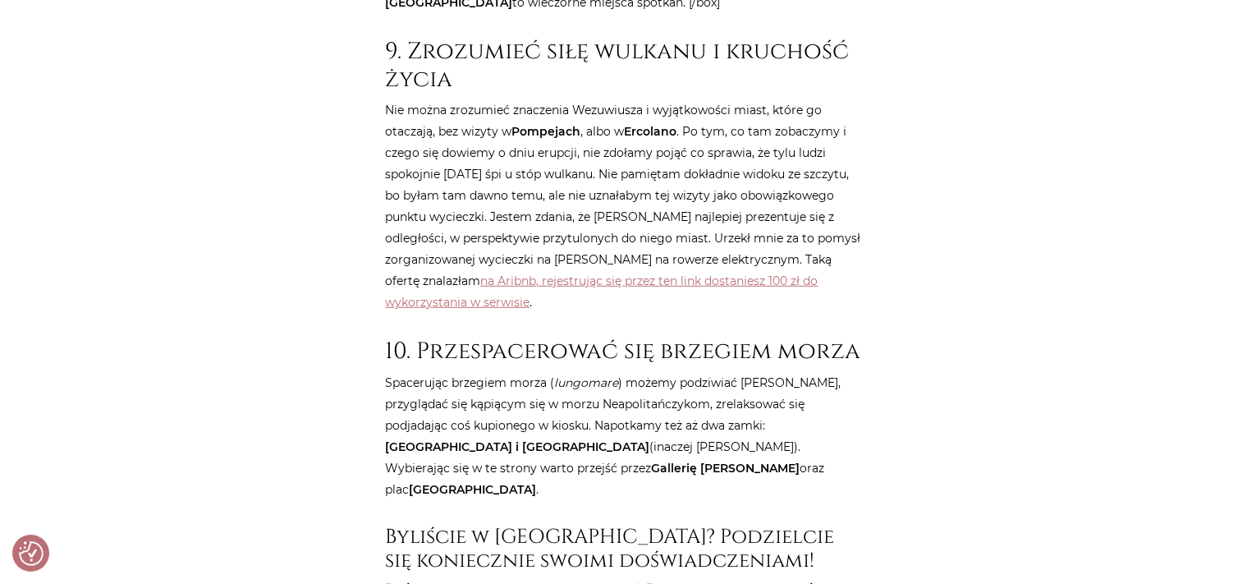
scroll to position [7452, 0]
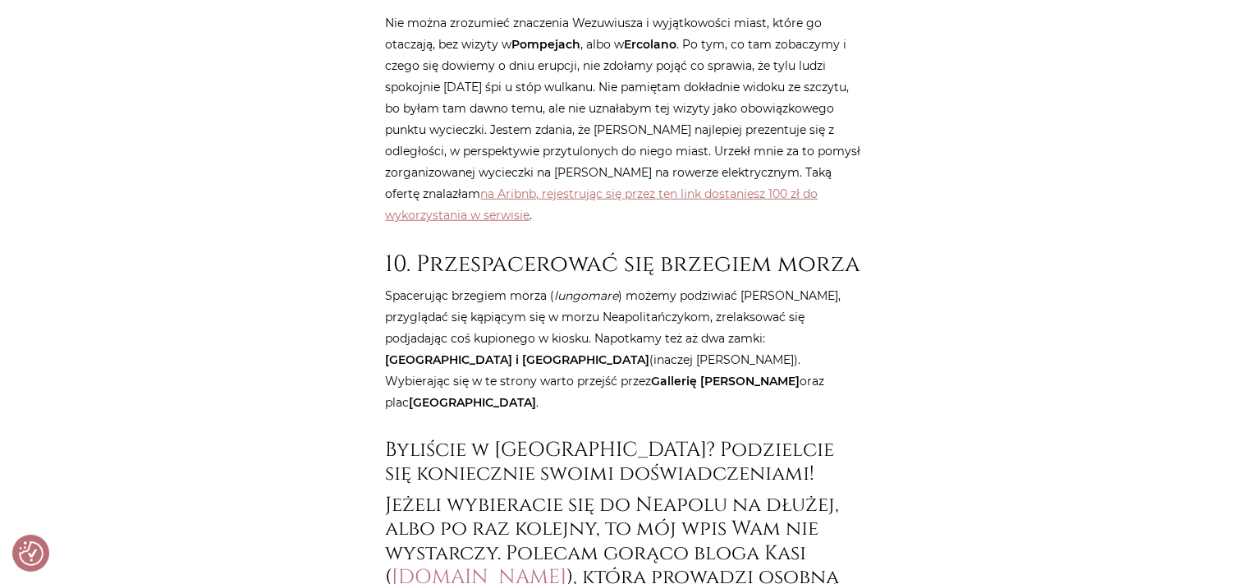
click at [516, 285] on p "Spacerując brzegiem morza ( lungomare ) możemy podziwiać Wezuwiusz, przyglądać …" at bounding box center [624, 349] width 476 height 128
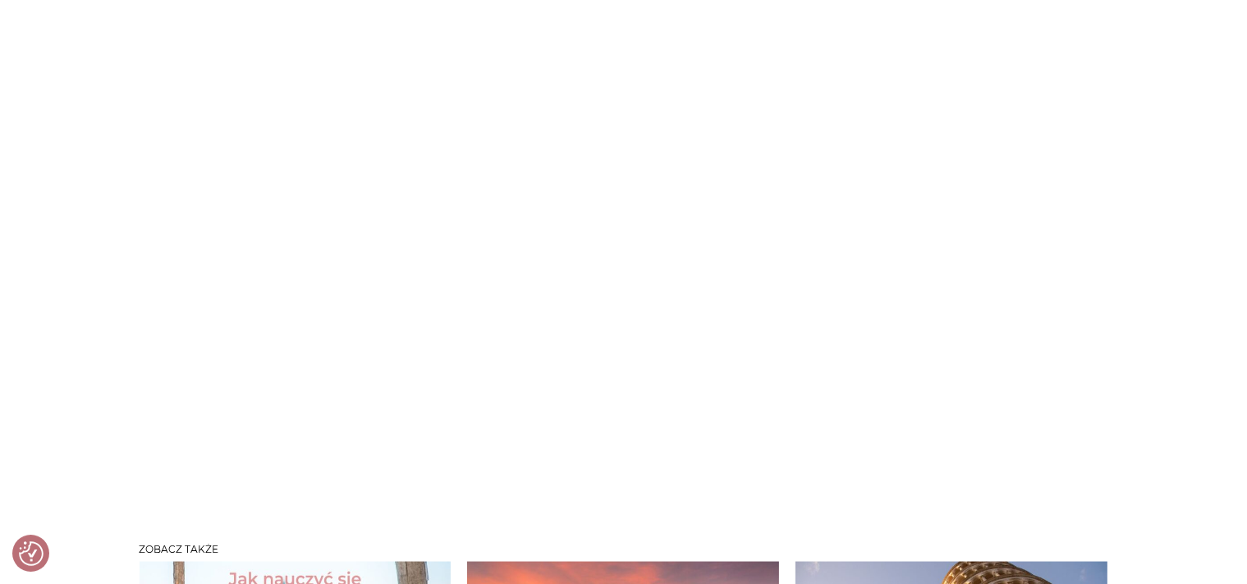
scroll to position [8753, 0]
